Goal: Task Accomplishment & Management: Complete application form

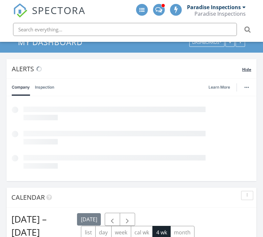
click at [243, 68] on span "Hide" at bounding box center [246, 70] width 9 height 6
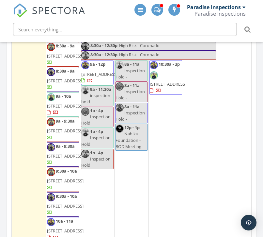
scroll to position [163, 0]
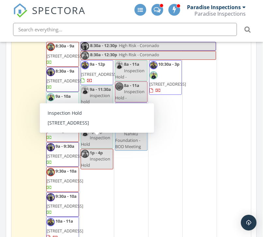
click at [94, 147] on span "Inspection Hold" at bounding box center [95, 140] width 29 height 12
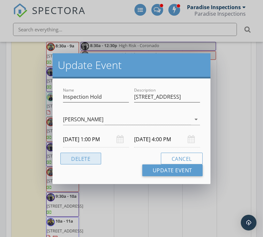
click at [87, 159] on button "Delete" at bounding box center [80, 158] width 41 height 12
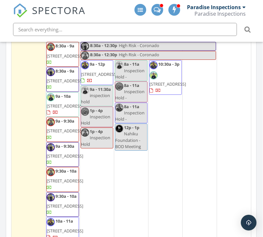
click at [92, 113] on span "1p - 4p" at bounding box center [96, 110] width 13 height 6
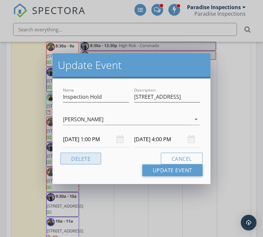
click at [91, 156] on button "Delete" at bounding box center [80, 158] width 41 height 12
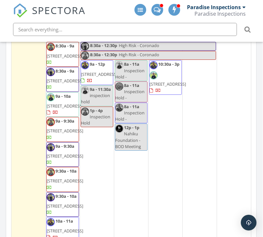
click at [99, 113] on span "1p - 4p" at bounding box center [96, 110] width 13 height 6
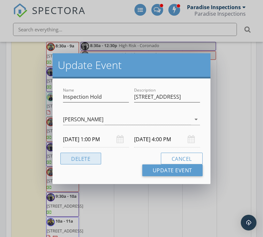
click at [89, 161] on button "Delete" at bounding box center [80, 158] width 41 height 12
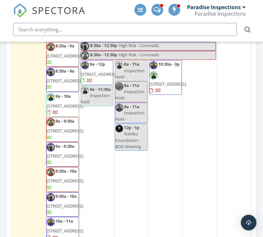
click at [96, 136] on div "30 8:30a - 12:30p High Risk - Coronado 8:30a - 12:30p High Risk - Coronado 9a -…" at bounding box center [97, 224] width 34 height 386
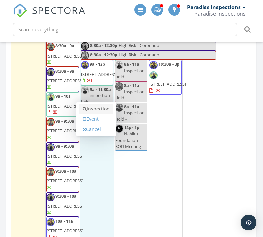
click at [96, 110] on link "Inspection" at bounding box center [96, 108] width 34 height 10
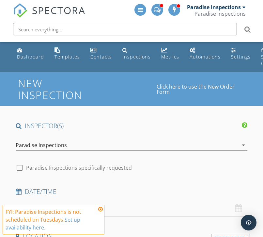
click at [104, 142] on div "Paradise Inspections" at bounding box center [127, 145] width 222 height 10
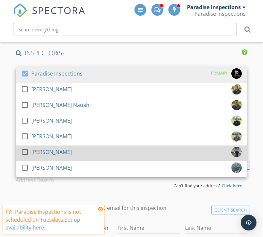
scroll to position [78, 0]
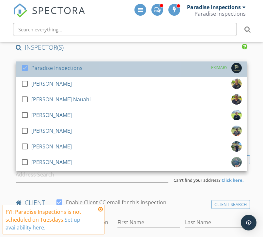
click at [99, 69] on div "check_box Paradise Inspections PRIMARY" at bounding box center [131, 69] width 221 height 13
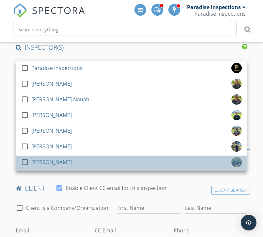
click at [75, 159] on div "check_box_outline_blank Shandon Ko" at bounding box center [131, 163] width 221 height 13
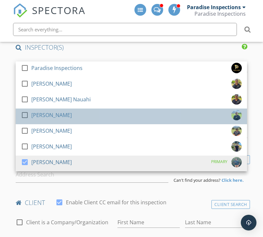
click at [82, 120] on div "check_box_outline_blank David Benito" at bounding box center [131, 116] width 221 height 13
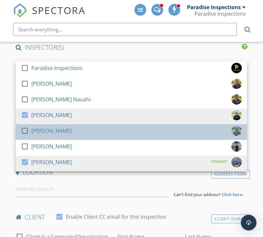
click at [70, 132] on div "check_box_outline_blank Tim Benito" at bounding box center [131, 131] width 221 height 13
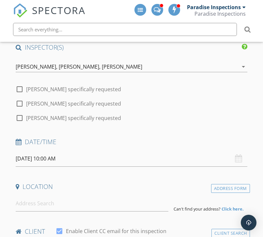
click at [67, 161] on input "09/30/2025 10:00 AM" at bounding box center [131, 158] width 231 height 16
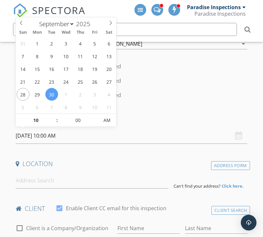
scroll to position [110, 0]
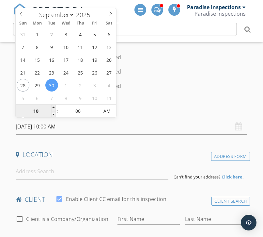
click at [44, 117] on input "10" at bounding box center [36, 111] width 40 height 13
type input "01"
type input "09/30/2025 1:00 PM"
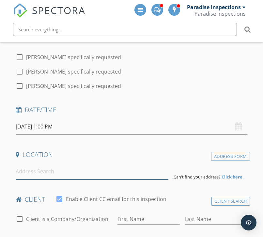
click at [117, 169] on input at bounding box center [92, 171] width 153 height 16
paste input "115 Makaweo Ave"
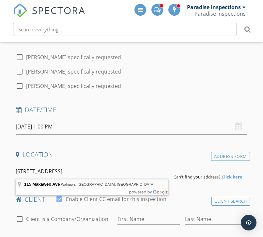
type input "115 Makaweo Ave, Wahiawa, HI, USA"
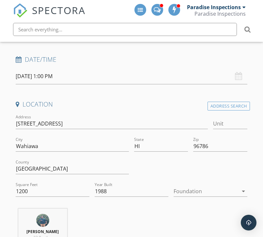
scroll to position [212, 0]
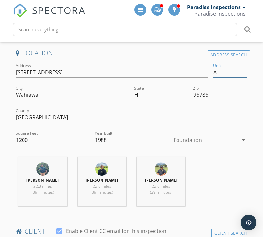
type input "A"
click at [213, 169] on div "Shandon Ko 22.8 miles (39 minutes) David Benito 22.8 miles (39 minutes) Tim Ben…" at bounding box center [131, 184] width 237 height 54
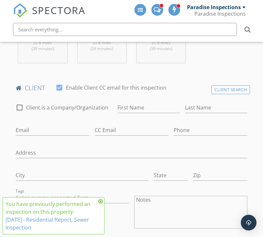
scroll to position [354, 0]
click at [136, 109] on input "First Name" at bounding box center [148, 108] width 62 height 11
paste input "Steven and Kirsten"
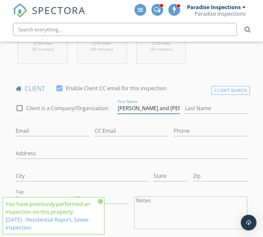
paste input "Aguinaldo"
type input "Steven and Kirsten"
paste input "Aguinaldo"
type input "Aguinaldo"
click at [58, 127] on input "Email" at bounding box center [53, 130] width 74 height 11
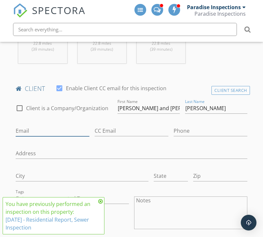
click at [58, 127] on input "Email" at bounding box center [53, 130] width 74 height 11
paste input "mailto:kirstenyi123@gmail.com"
drag, startPoint x: 24, startPoint y: 129, endPoint x: 0, endPoint y: 129, distance: 23.8
click at [33, 130] on input "mailto:kirstenyi123@gmail.com" at bounding box center [53, 130] width 74 height 11
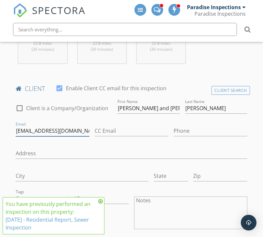
type input "kirstenyi123@gmail.com"
click at [196, 122] on div "Phone" at bounding box center [211, 131] width 74 height 21
paste input "808-594-3624"
type input "808-594-3624"
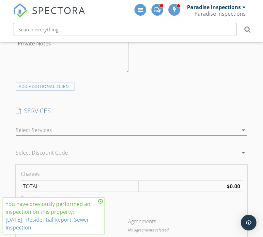
scroll to position [588, 0]
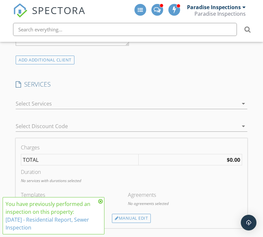
click at [175, 100] on div at bounding box center [127, 103] width 222 height 10
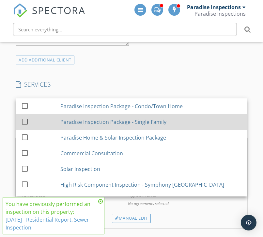
click at [168, 124] on div "Paradise Inspection Package - Single Family" at bounding box center [150, 121] width 181 height 13
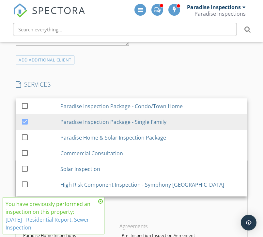
click at [179, 79] on div "INSPECTOR(S) check_box_outline_blank Paradise Inspections check_box_outline_bla…" at bounding box center [131, 160] width 237 height 1255
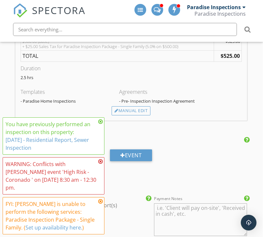
scroll to position [733, 1]
click at [135, 116] on div "Charges Paradise Inspection Package - Single Family $500.00 (Base) + $25.00 Sal…" at bounding box center [130, 68] width 231 height 104
click at [137, 111] on div "Manual Edit" at bounding box center [130, 110] width 39 height 9
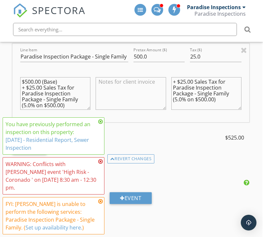
scroll to position [727, 1]
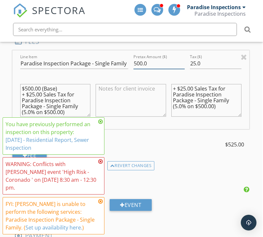
click at [142, 62] on input "500.0" at bounding box center [158, 63] width 51 height 11
type input "575.0"
type input "0"
type input "028.75"
click at [194, 88] on textarea "+ $25.00 Sales Tax for Paradise Inspection Package - Single Family (5.0% on $50…" at bounding box center [206, 100] width 70 height 33
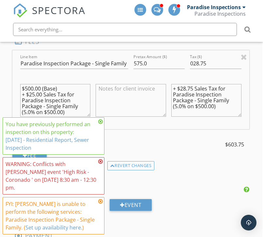
click at [207, 104] on textarea "+ $28.75 Sales Tax for Paradise Inspection Package - Single Family (5.0% on $50…" at bounding box center [206, 100] width 70 height 33
type textarea "+ $28.75 Sales Tax for Paradise Inspection Package - Single Family (5.0% on $57…"
click at [33, 88] on textarea "$500.00 (Base) + $25.00 Sales Tax for Paradise Inspection Package - Single Fami…" at bounding box center [55, 100] width 70 height 33
click at [42, 92] on textarea "$575.00 (Base) + $25.00 Sales Tax for Paradise Inspection Package - Single Fami…" at bounding box center [55, 100] width 70 height 33
click at [55, 109] on textarea "$575.00 (Base) + $28.75 Sales Tax for Paradise Inspection Package - Single Fami…" at bounding box center [55, 100] width 70 height 33
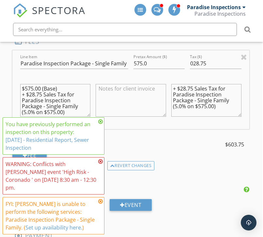
type textarea "$575.00 (Base) + $28.75 Sales Tax for Paradise Inspection Package - Single Fami…"
click at [149, 132] on div "Line Item Paradise Inspection Package - Single Family Pretax Amount ($) 575.0 T…" at bounding box center [130, 105] width 237 height 111
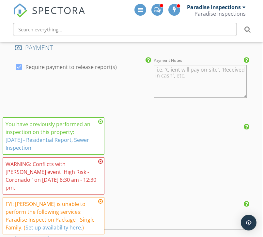
scroll to position [924, 1]
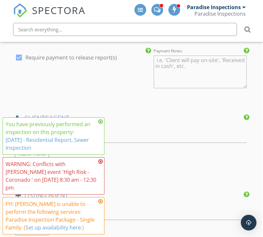
click at [99, 124] on icon at bounding box center [100, 121] width 5 height 5
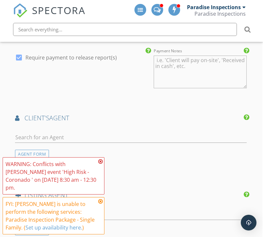
click at [99, 164] on icon at bounding box center [100, 161] width 5 height 5
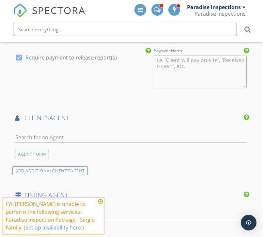
click at [101, 200] on icon at bounding box center [100, 200] width 5 height 5
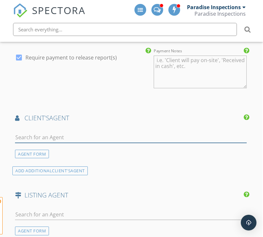
click at [112, 135] on input "text" at bounding box center [130, 137] width 231 height 11
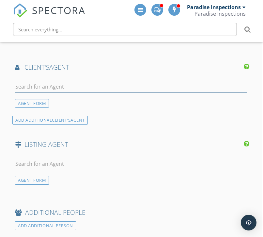
scroll to position [975, 1]
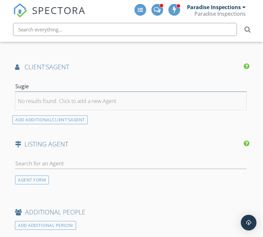
type input "Sugie"
click at [139, 100] on li "No results found. Click to add a new Agent" at bounding box center [130, 101] width 231 height 18
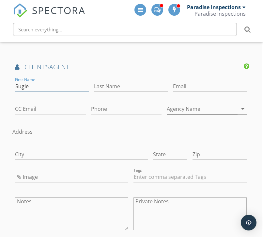
type input "Sugie"
paste input "808-594-3624"
type input "808-594-3624"
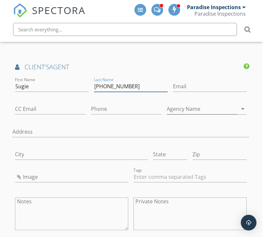
drag, startPoint x: 132, startPoint y: 81, endPoint x: 70, endPoint y: 80, distance: 61.4
click at [70, 80] on div "First Name Sugie Last Name 808-594-3624 Email CC Email Phone Agency Name arrow_…" at bounding box center [130, 158] width 237 height 164
paste input "Ogasawara"
type input "Ogasawara"
paste input "mailto:sugie357@yahoo.com"
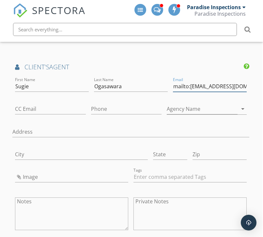
click at [184, 83] on input "mailto:sugie357@yahoo.com" at bounding box center [210, 86] width 74 height 11
type input "sugie357@yahoo.com"
paste input "808-388-2262"
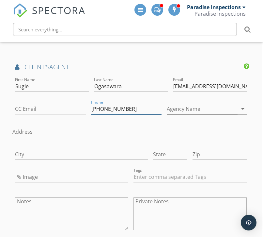
type input "808-388-2262"
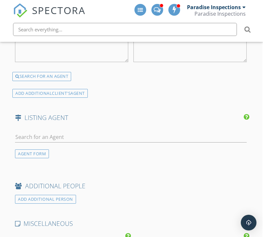
scroll to position [1149, 1]
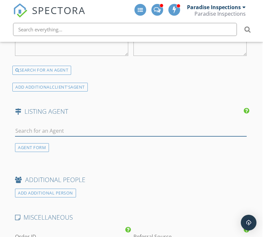
click at [183, 127] on input "text" at bounding box center [130, 130] width 231 height 11
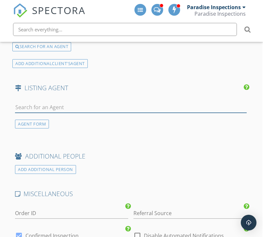
scroll to position [1175, 1]
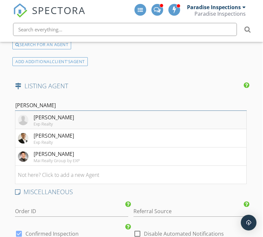
type input "John G"
click at [160, 117] on li "John KY Good Exp Realty" at bounding box center [130, 120] width 231 height 18
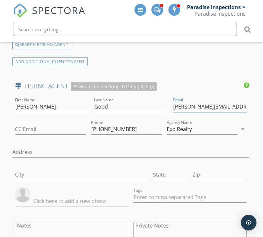
click at [227, 105] on input "john.good@exprealty.com" at bounding box center [210, 106] width 74 height 11
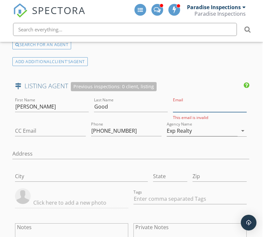
paste input "mailto:john.ky.good@gmail.com"
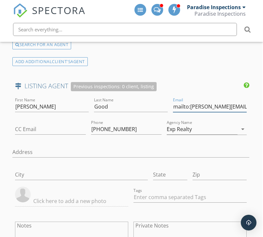
click at [177, 105] on input "mailto:john.ky.good@gmail.com" at bounding box center [210, 106] width 74 height 11
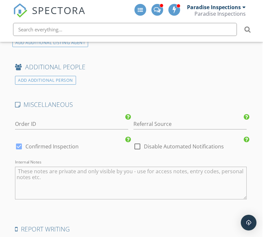
scroll to position [1481, 1]
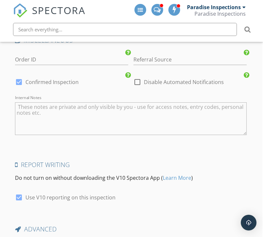
type input "john.ky.good@gmail.com"
click at [70, 110] on textarea "Internal Notes" at bounding box center [130, 118] width 231 height 33
paste textarea "long drive to the left of the house. Blue house in the back"
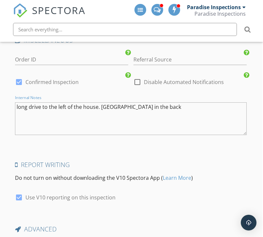
click at [16, 102] on textarea "long drive to the left of the house. Blue house in the back" at bounding box center [130, 118] width 231 height 33
click at [78, 117] on textarea "long drive to the left of the house. Blue house in the back" at bounding box center [130, 118] width 231 height 33
click at [17, 104] on textarea "long drive to the left of the house. Blue house in the back" at bounding box center [130, 118] width 231 height 33
click at [186, 126] on textarea "Property is located down the long drive to the left of the house. Blue house in…" at bounding box center [130, 118] width 231 height 33
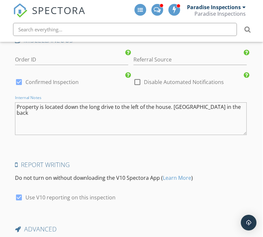
click at [112, 102] on textarea "Property is located down the long drive to the left of the house. Blue house in…" at bounding box center [130, 118] width 231 height 33
click at [186, 136] on div "Internal Notes Property is located down the long drive way to the left of the h…" at bounding box center [130, 122] width 231 height 46
click at [199, 115] on textarea "Property is located down the long drive way to the left of the house. Blue hous…" at bounding box center [130, 118] width 231 height 33
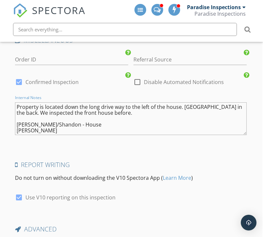
type textarea "Property is located down the long drive way to the left of the house. Blue hous…"
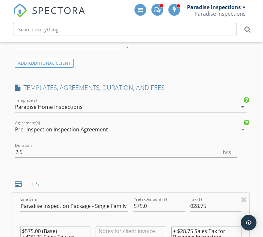
scroll to position [610, 1]
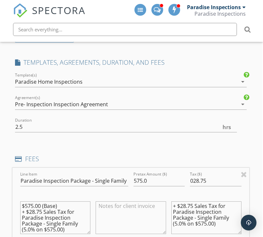
click at [162, 81] on div "Paradise Home Inspections" at bounding box center [126, 81] width 222 height 10
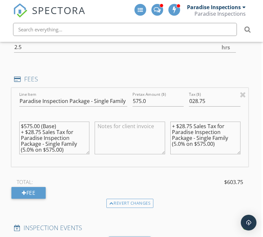
scroll to position [701, 2]
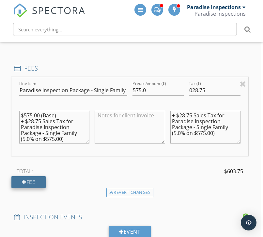
click at [23, 179] on div at bounding box center [24, 181] width 5 height 5
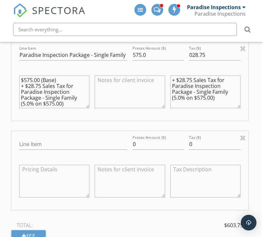
scroll to position [735, 2]
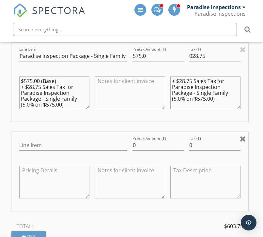
click at [240, 135] on div at bounding box center [243, 138] width 6 height 8
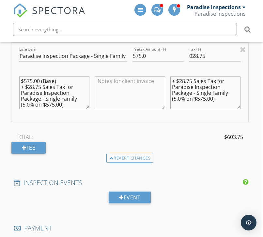
scroll to position [606, 2]
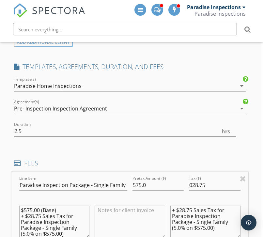
click at [128, 84] on div "Paradise Home Inspections" at bounding box center [125, 86] width 222 height 10
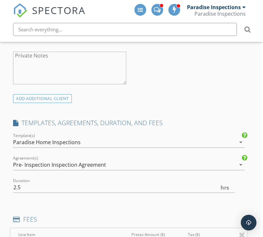
scroll to position [626, 3]
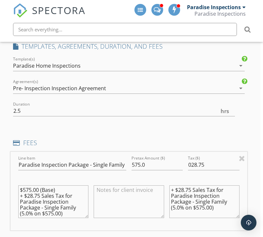
click at [102, 61] on div "Paradise Home Inspections" at bounding box center [124, 65] width 222 height 10
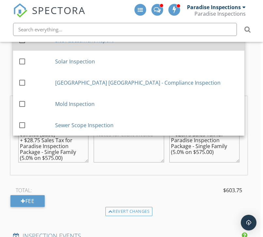
scroll to position [681, 3]
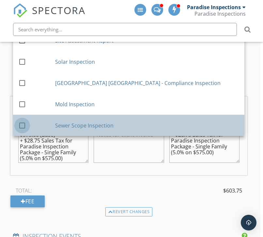
click at [23, 123] on div at bounding box center [22, 125] width 11 height 11
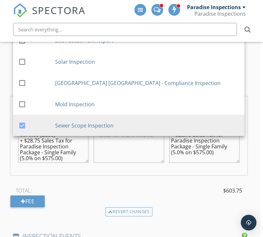
click at [100, 185] on div "TOTAL: $603.75" at bounding box center [128, 190] width 237 height 10
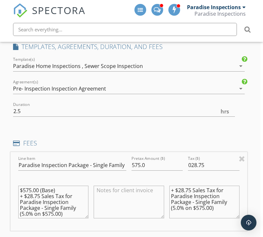
scroll to position [651, 3]
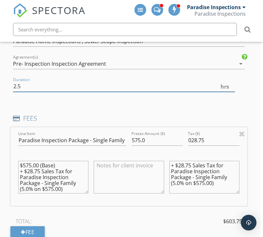
click at [96, 85] on input "2.5" at bounding box center [124, 86] width 222 height 11
type input "2"
type input "3"
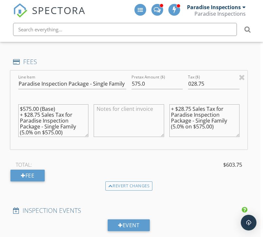
scroll to position [707, 3]
click at [127, 189] on div "INSPECTOR(S) check_box_outline_blank Paradise Inspections check_box_outline_bla…" at bounding box center [128, 217] width 237 height 1607
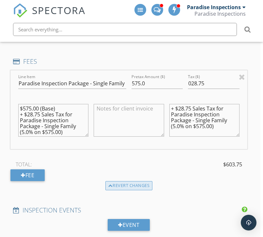
click at [127, 188] on div "Revert changes" at bounding box center [128, 185] width 47 height 9
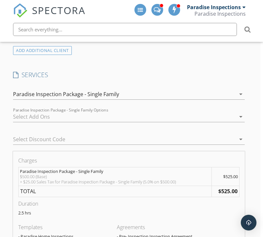
scroll to position [600, 3]
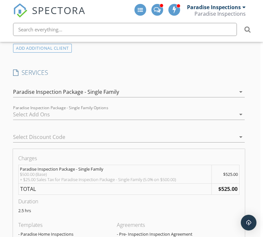
click at [120, 115] on div at bounding box center [124, 114] width 222 height 10
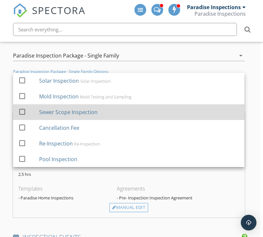
scroll to position [636, 3]
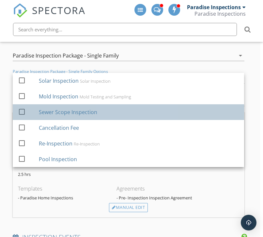
click at [123, 112] on div "Sewer Scope Inspection" at bounding box center [139, 111] width 200 height 13
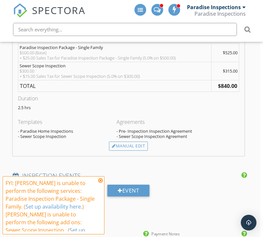
scroll to position [736, 3]
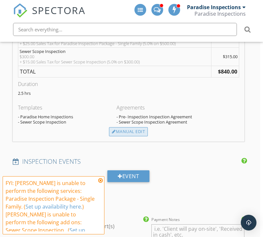
click at [127, 128] on div "Manual Edit" at bounding box center [128, 131] width 39 height 9
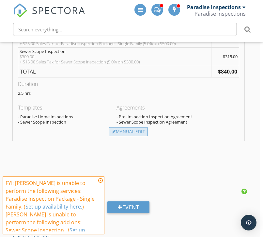
type input "500.0"
type input "25.0"
type textarea "$500.00 (Base) + $25.00 Sales Tax for Paradise Inspection Package - Single Fami…"
type textarea "+ $25.00 Sales Tax for Paradise Inspection Package - Single Family (5.0% on $50…"
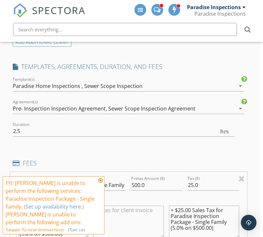
scroll to position [606, 3]
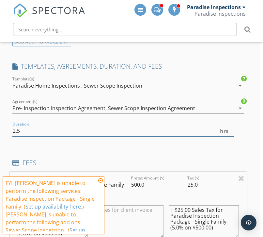
click at [127, 130] on input "2.5" at bounding box center [123, 130] width 222 height 11
type input "2"
type input "3"
click at [144, 141] on div at bounding box center [127, 141] width 231 height 4
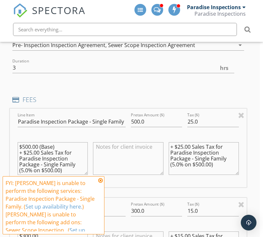
scroll to position [703, 3]
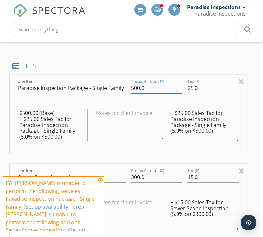
click at [140, 86] on input "500.0" at bounding box center [156, 88] width 51 height 11
type input "575.0"
type input "28.75"
click at [190, 109] on textarea "+ $25.00 Sales Tax for Paradise Inspection Package - Single Family (5.0% on $50…" at bounding box center [204, 124] width 70 height 33
click at [203, 128] on textarea "+ $28.75 Sales Tax for Paradise Inspection Package - Single Family (5.0% on $50…" at bounding box center [204, 124] width 70 height 33
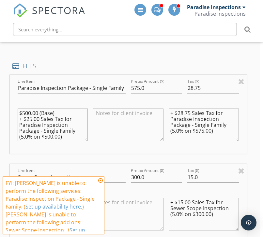
type textarea "+ $28.75 Sales Tax for Paradise Inspection Package - Single Family (5.0% on $57…"
click at [54, 133] on textarea "$500.00 (Base) + $25.00 Sales Tax for Paradise Inspection Package - Single Fami…" at bounding box center [53, 124] width 70 height 33
click at [40, 117] on textarea "$500.00 (Base) + $25.00 Sales Tax for Paradise Inspection Package - Single Fami…" at bounding box center [53, 124] width 70 height 33
click at [30, 111] on textarea "$500.00 (Base) + $28.75 Sales Tax for Paradise Inspection Package - Single Fami…" at bounding box center [53, 124] width 70 height 33
type textarea "$575.00 (Base) + $28.75 Sales Tax for Paradise Inspection Package - Single Fami…"
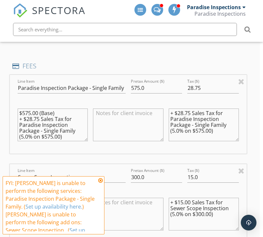
click at [93, 148] on div at bounding box center [127, 125] width 75 height 51
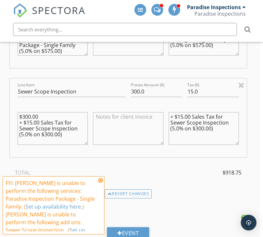
scroll to position [792, 3]
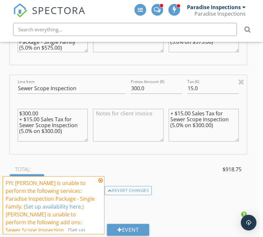
click at [128, 129] on textarea at bounding box center [128, 125] width 70 height 33
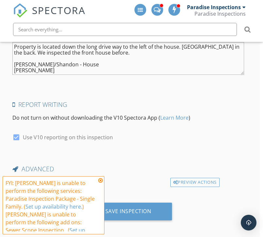
scroll to position [1630, 3]
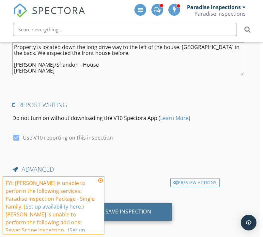
click at [126, 210] on div "Save Inspection" at bounding box center [128, 211] width 46 height 7
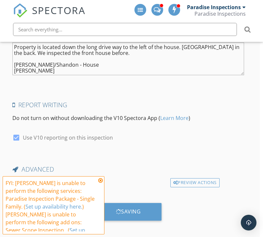
scroll to position [1630, 0]
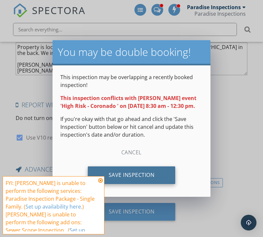
click at [137, 182] on div "Save Inspection" at bounding box center [132, 175] width 88 height 18
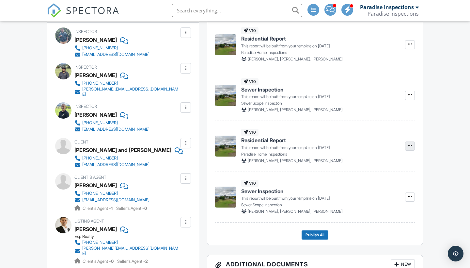
scroll to position [193, 0]
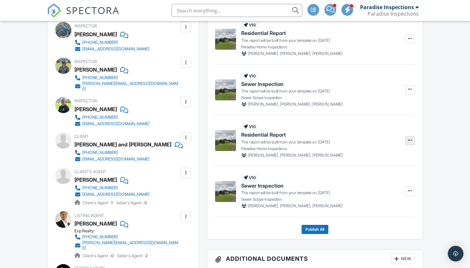
click at [263, 139] on span at bounding box center [410, 140] width 7 height 7
click at [263, 190] on label "Delete Report" at bounding box center [377, 187] width 67 height 15
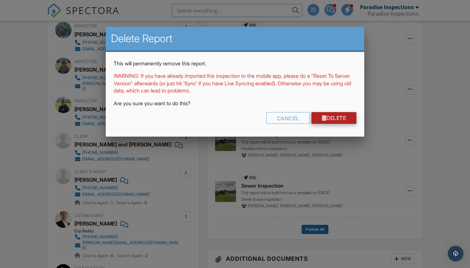
click at [263, 114] on link "Delete" at bounding box center [333, 118] width 45 height 12
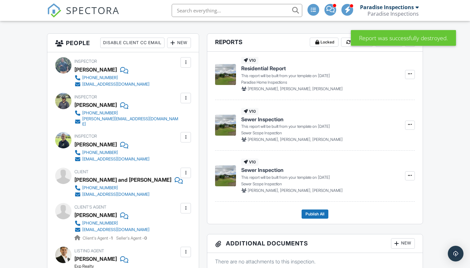
scroll to position [163, 0]
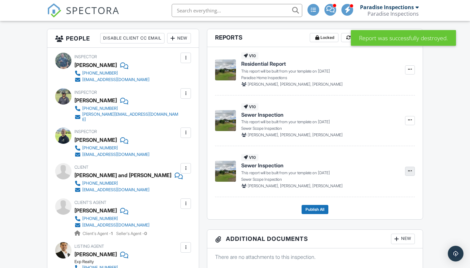
click at [408, 171] on icon at bounding box center [410, 170] width 4 height 5
click at [367, 222] on span "Delete Report" at bounding box center [371, 218] width 29 height 7
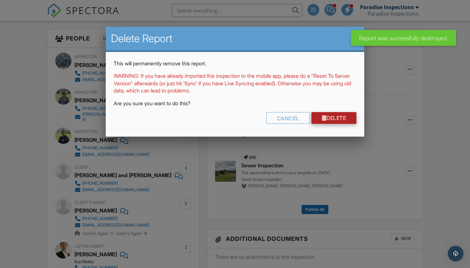
click at [342, 117] on link "Delete" at bounding box center [333, 118] width 45 height 12
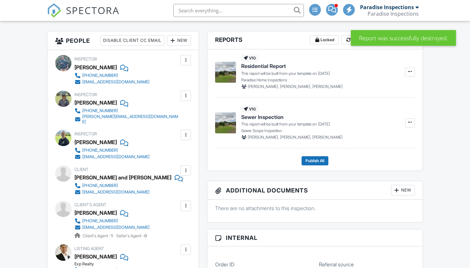
scroll to position [186, 0]
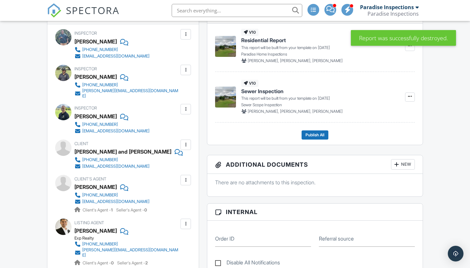
click at [188, 106] on div at bounding box center [185, 109] width 7 height 7
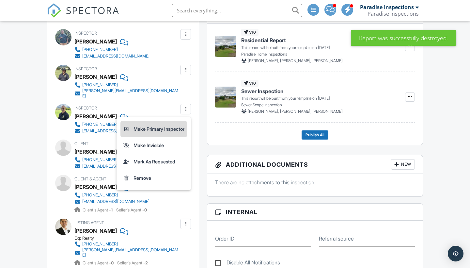
click at [179, 124] on li "Make Primary Inspector" at bounding box center [153, 129] width 67 height 16
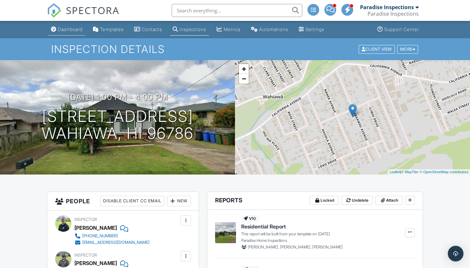
click at [60, 30] on div "Dashboard" at bounding box center [70, 29] width 25 height 6
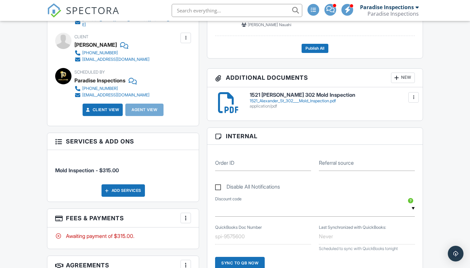
scroll to position [152, 0]
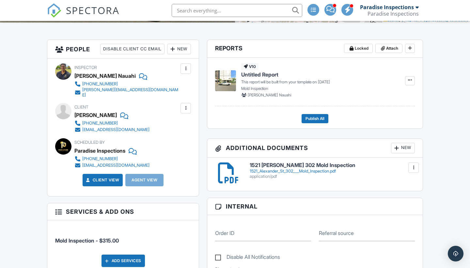
click at [269, 86] on p "Mold Inspection" at bounding box center [319, 88] width 156 height 6
click at [416, 81] on div "v10 Untitled Report This report will be built from your template on [DATE] Mold…" at bounding box center [314, 93] width 215 height 70
click at [410, 81] on icon at bounding box center [410, 80] width 4 height 5
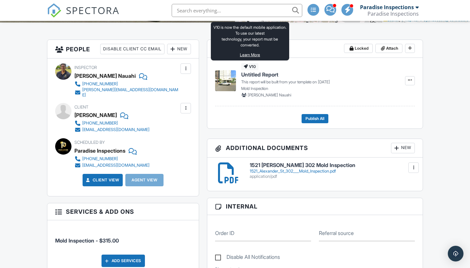
click at [245, 65] on icon at bounding box center [246, 67] width 4 height 4
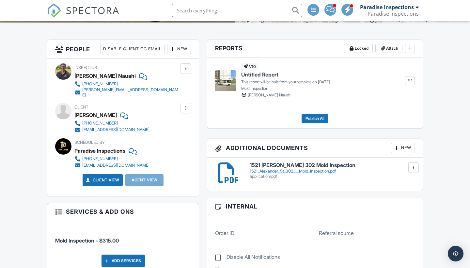
click at [255, 75] on span "Untitled Report" at bounding box center [259, 74] width 37 height 7
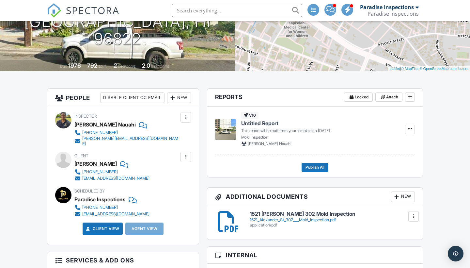
scroll to position [9, 0]
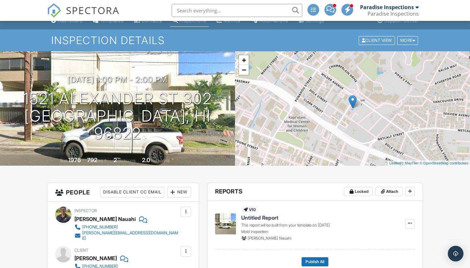
click at [248, 217] on span "Untitled Report" at bounding box center [259, 217] width 37 height 7
